Goal: Register for event/course

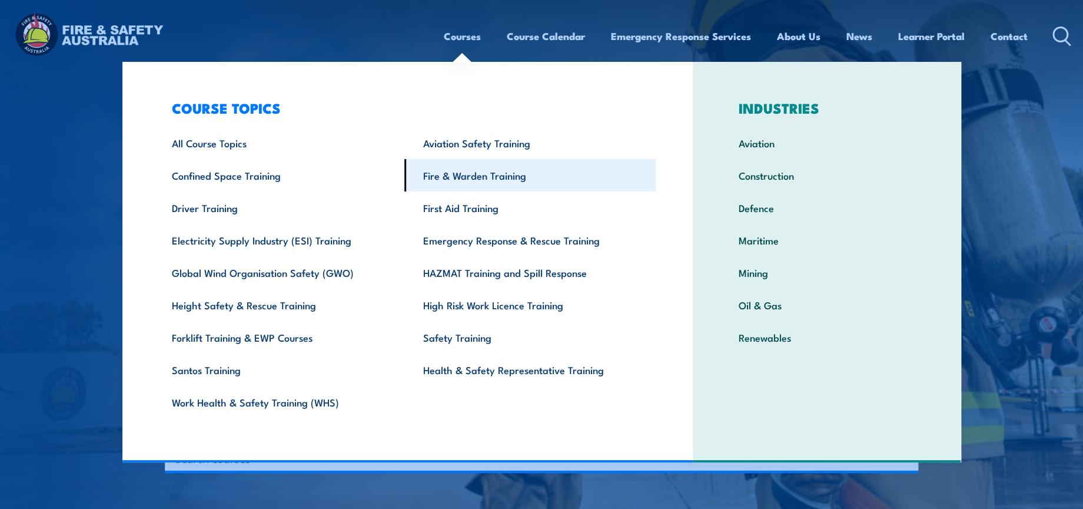
click at [480, 180] on link "Fire & Warden Training" at bounding box center [529, 175] width 251 height 32
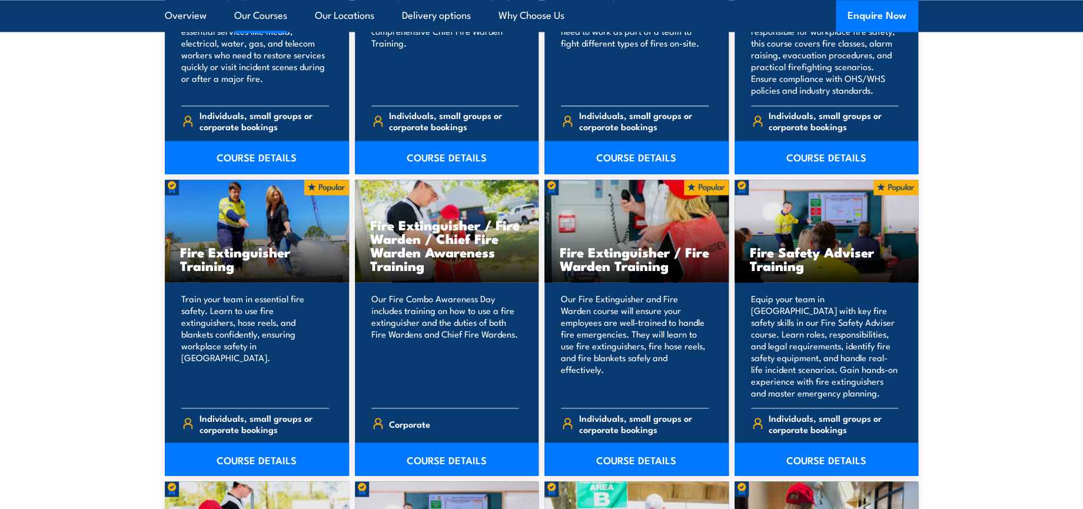
scroll to position [1243, 0]
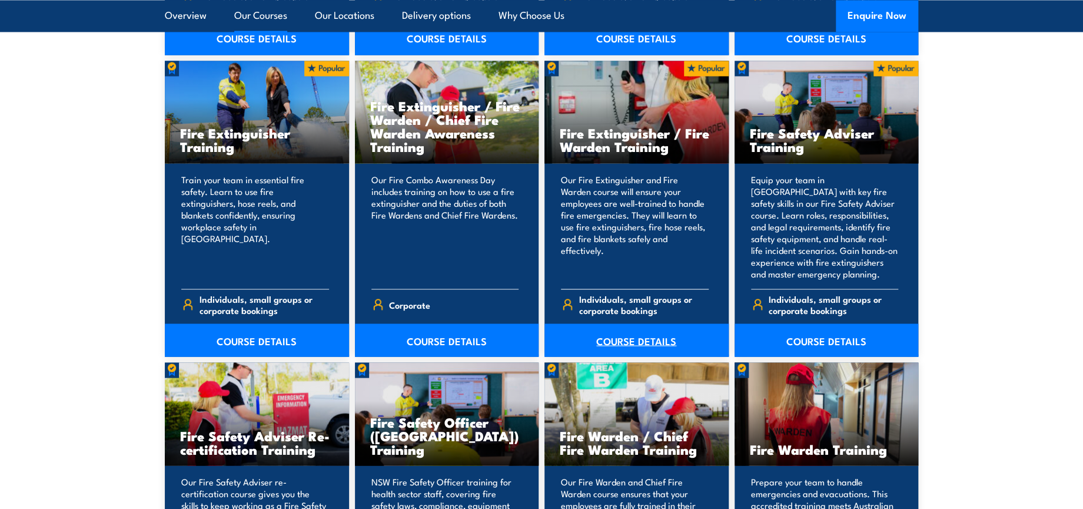
click at [655, 340] on link "COURSE DETAILS" at bounding box center [637, 339] width 184 height 33
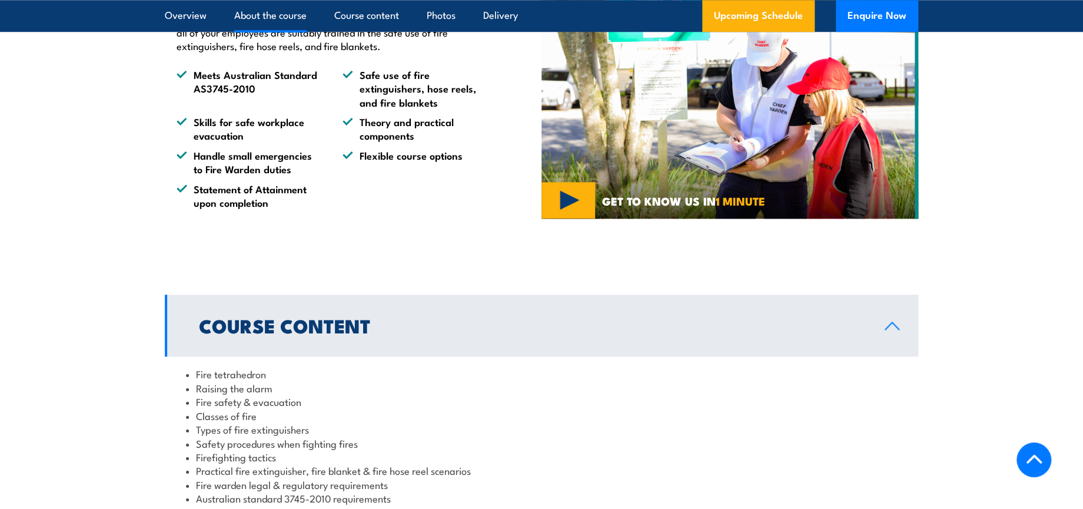
scroll to position [785, 0]
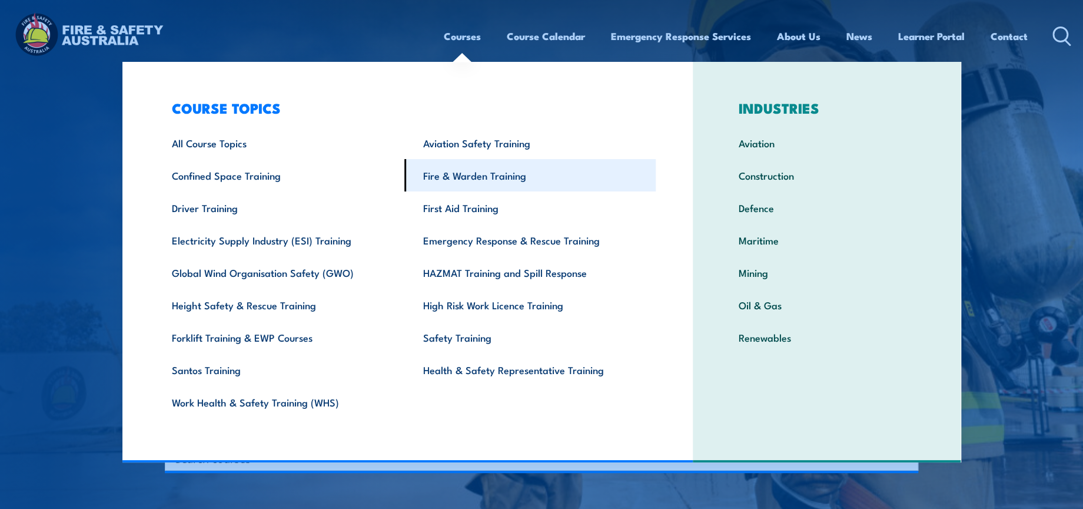
click at [511, 186] on link "Fire & Warden Training" at bounding box center [529, 175] width 251 height 32
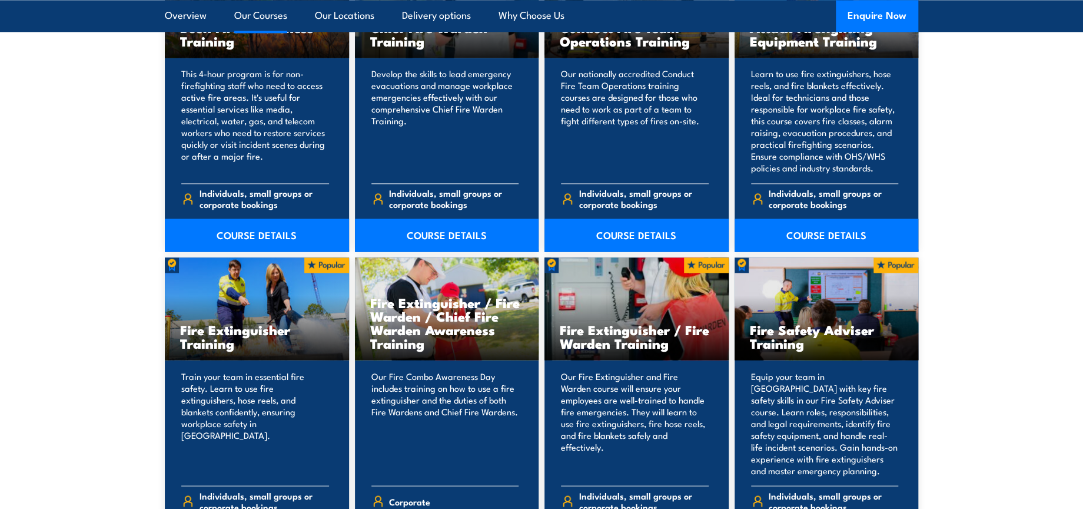
scroll to position [981, 0]
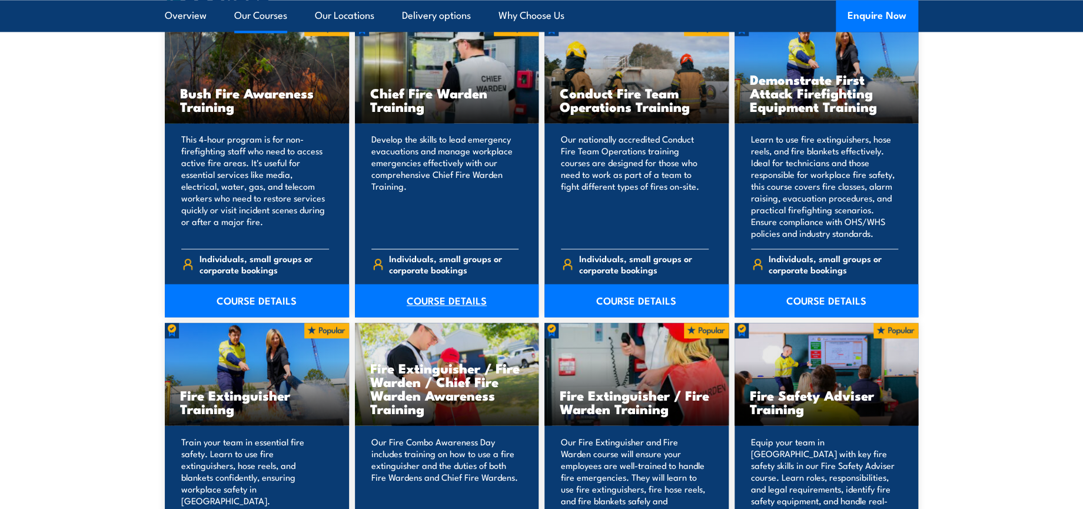
click at [437, 291] on link "COURSE DETAILS" at bounding box center [447, 300] width 184 height 33
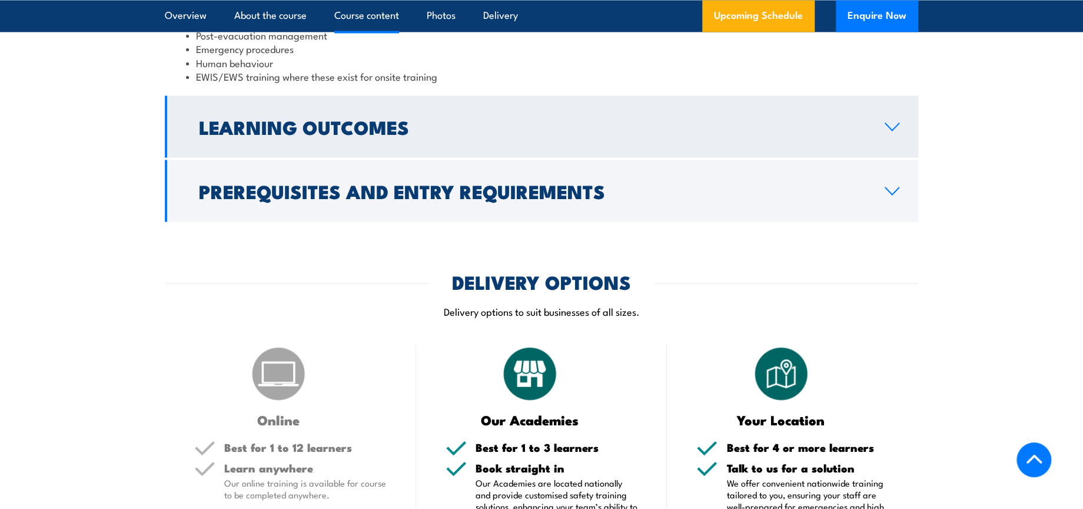
click at [596, 113] on link "Learning Outcomes" at bounding box center [542, 126] width 754 height 62
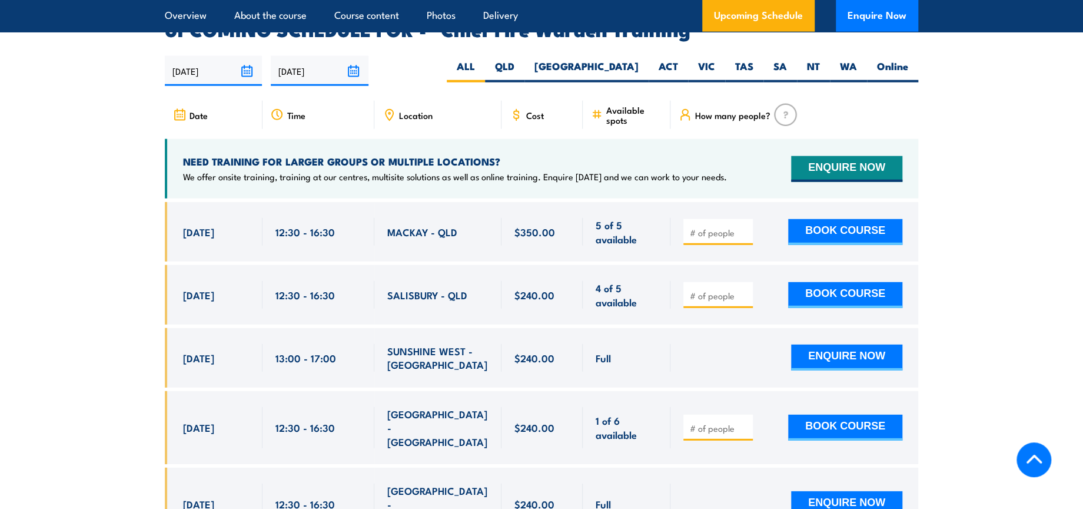
scroll to position [1844, 0]
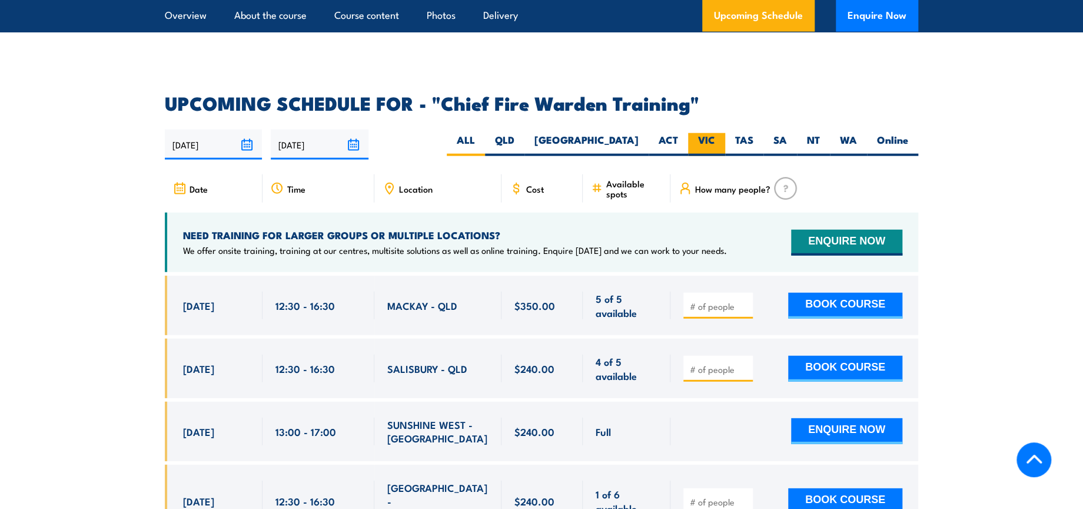
click at [716, 133] on label "VIC" at bounding box center [706, 144] width 37 height 23
click at [716, 133] on input "VIC" at bounding box center [719, 137] width 8 height 8
radio input "true"
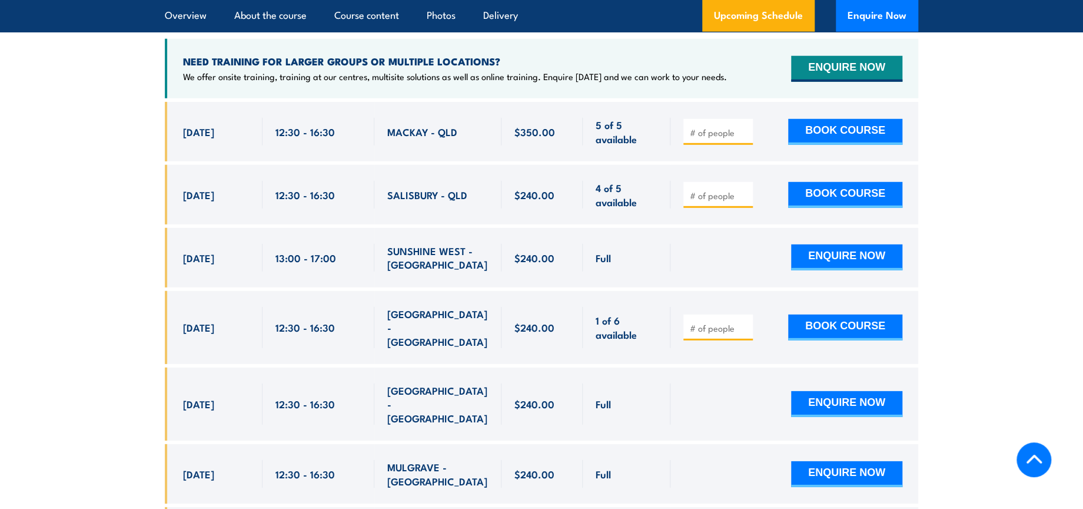
scroll to position [2040, 0]
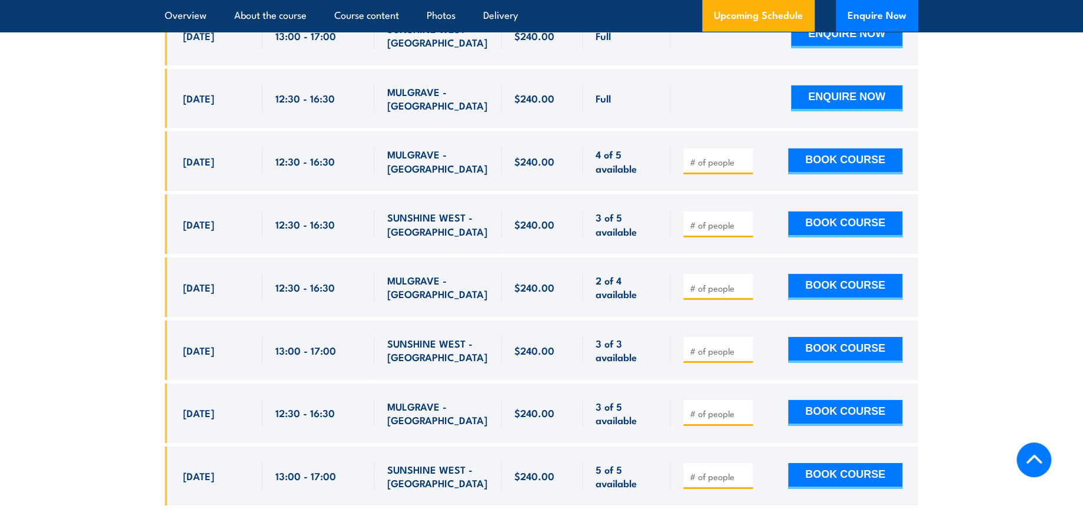
scroll to position [2295, 0]
